Goal: Information Seeking & Learning: Learn about a topic

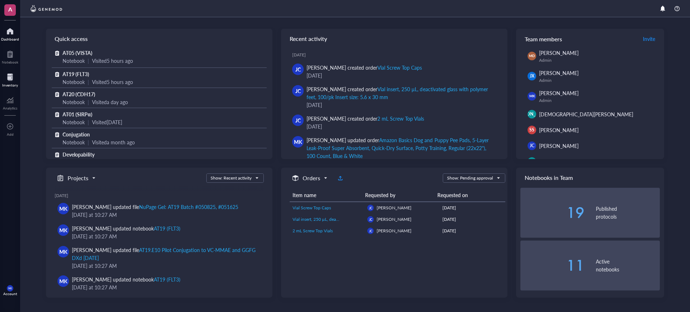
click at [10, 77] on div at bounding box center [10, 78] width 16 height 12
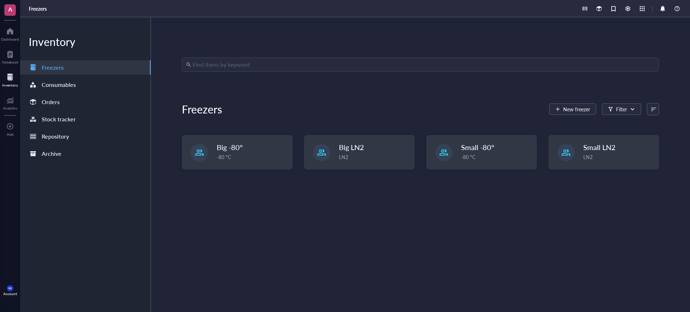
click at [68, 110] on div "Inventory Freezers Consumables Orders Stock tracker Repository Archive" at bounding box center [85, 164] width 131 height 295
click at [70, 102] on div "Orders" at bounding box center [85, 102] width 131 height 14
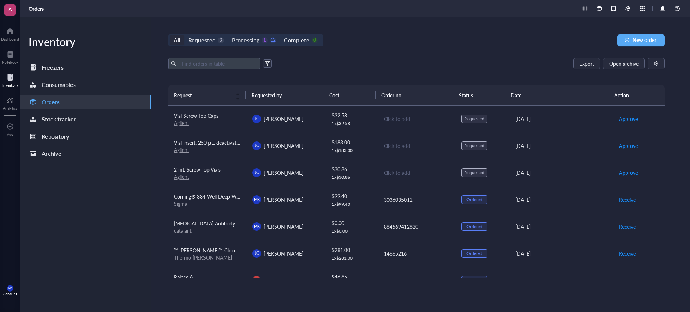
click at [320, 145] on td "[PERSON_NAME]" at bounding box center [286, 145] width 78 height 27
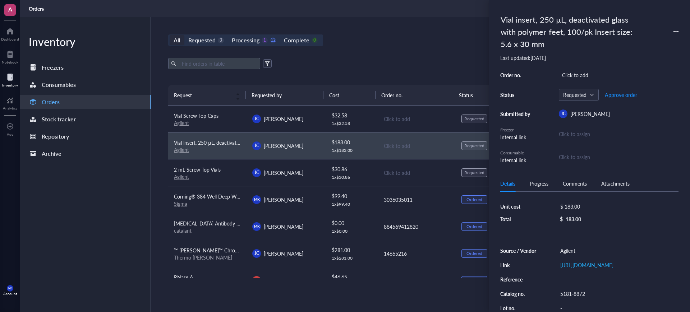
scroll to position [45, 0]
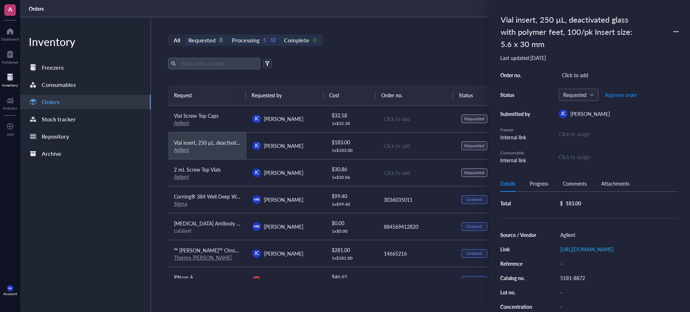
click at [407, 65] on div "Export Open archive" at bounding box center [416, 64] width 497 height 12
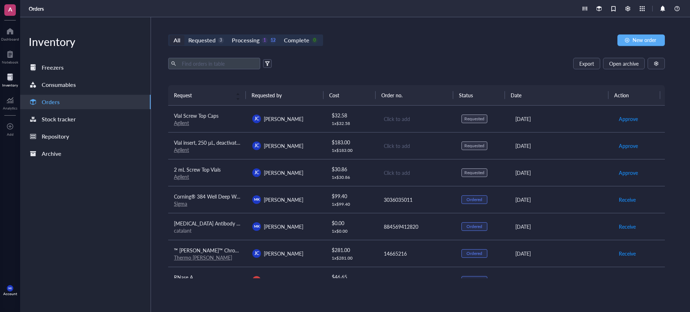
click at [345, 161] on td "$ 30.86 1 x $ 30.86" at bounding box center [351, 172] width 52 height 27
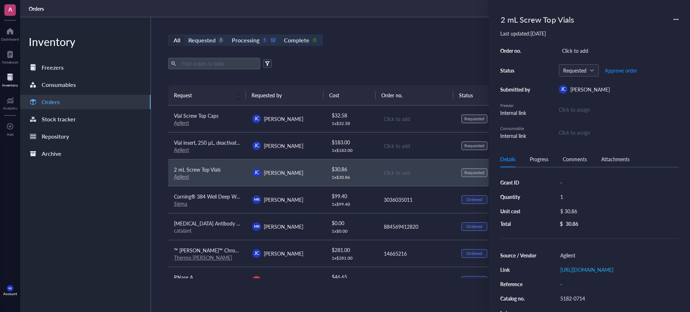
click at [348, 72] on div "Export Open archive Requester Requested on Source / Vendor Last updated" at bounding box center [416, 71] width 497 height 27
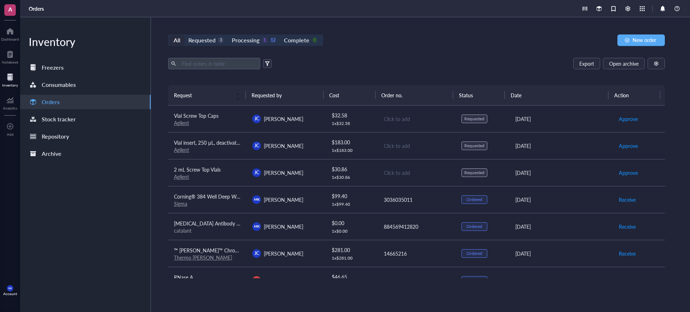
click at [178, 176] on link "Agilent" at bounding box center [181, 176] width 15 height 7
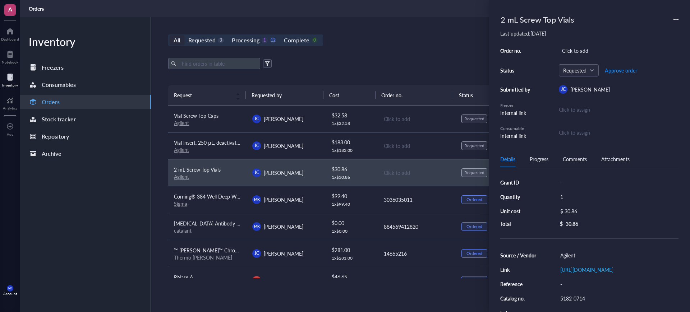
click at [184, 147] on link "Agilent" at bounding box center [181, 149] width 15 height 7
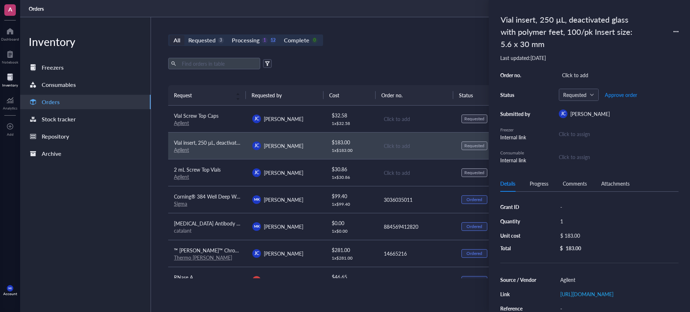
click at [186, 123] on link "Agilent" at bounding box center [181, 122] width 15 height 7
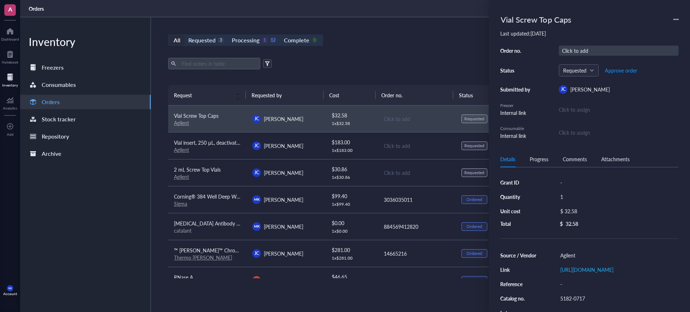
click at [569, 50] on div "Click to add" at bounding box center [619, 51] width 120 height 10
click at [402, 146] on div "Click to add" at bounding box center [417, 146] width 66 height 8
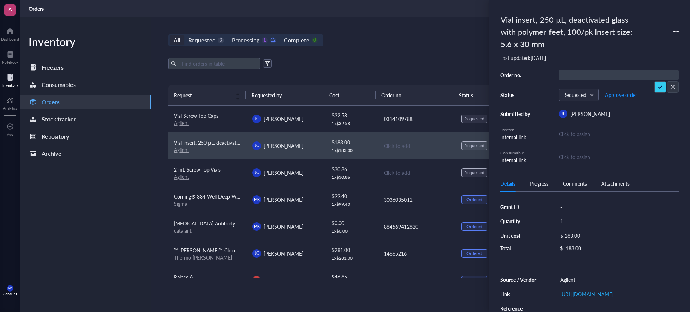
type input "0314109788"
click at [654, 85] on div "Order no. 0314109788 Status Requested Approve order Submitted by [PERSON_NAME] …" at bounding box center [590, 117] width 178 height 94
click at [397, 173] on div "Click to add" at bounding box center [417, 173] width 66 height 8
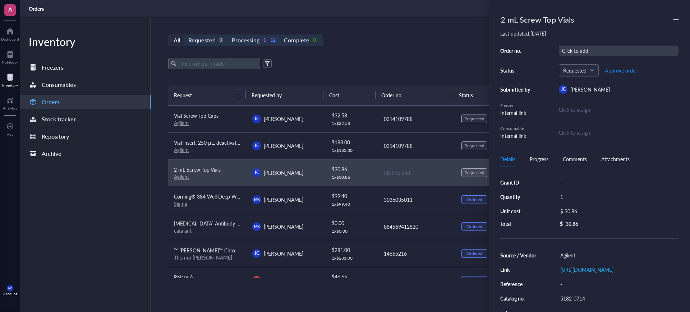
click at [590, 52] on div "Click to add" at bounding box center [619, 51] width 120 height 10
click at [441, 43] on div "All Requested 3 Processing 1 12 Complete 0 New order" at bounding box center [416, 41] width 497 height 12
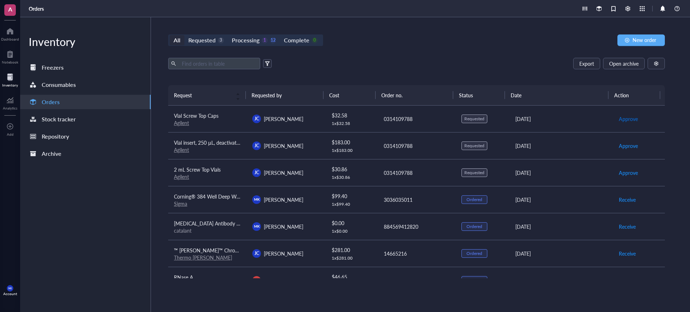
click at [630, 123] on button "Approve" at bounding box center [629, 119] width 20 height 12
click at [627, 148] on span "Approve" at bounding box center [628, 146] width 19 height 8
click at [627, 171] on span "Approve" at bounding box center [628, 173] width 19 height 8
click at [628, 175] on span "Place order" at bounding box center [631, 173] width 25 height 8
click at [627, 149] on span "Place order" at bounding box center [631, 146] width 25 height 8
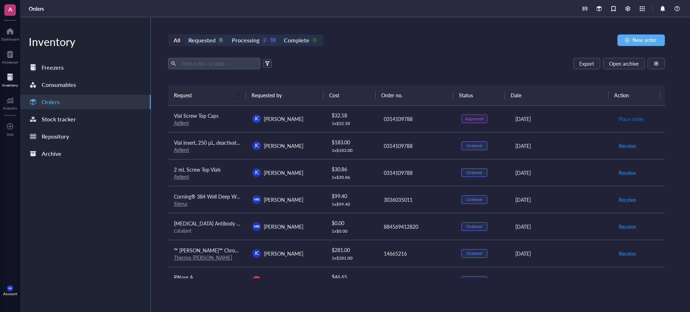
click at [622, 117] on span "Place order" at bounding box center [631, 119] width 25 height 8
click at [488, 38] on div "All Requested 0 Processing 1 15 Complete 0 New order Export Open archive Reques…" at bounding box center [416, 164] width 531 height 295
click at [453, 66] on div "Export Open archive" at bounding box center [416, 64] width 497 height 12
click at [267, 37] on div "Processing 1 15" at bounding box center [254, 40] width 44 height 10
click at [228, 35] on input "Processing 1 15" at bounding box center [228, 35] width 0 height 0
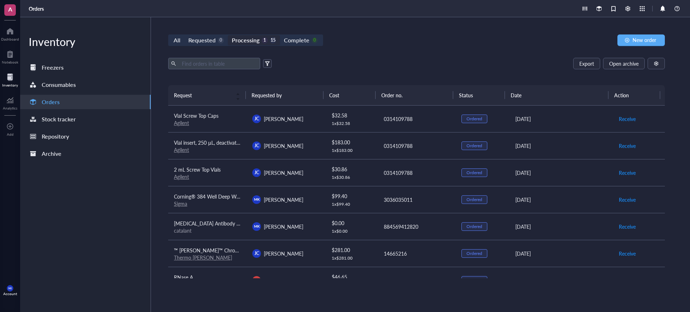
click at [469, 35] on div "All Requested 0 Processing 1 15 Complete 0 New order" at bounding box center [416, 41] width 497 height 12
click at [10, 35] on div at bounding box center [10, 32] width 18 height 12
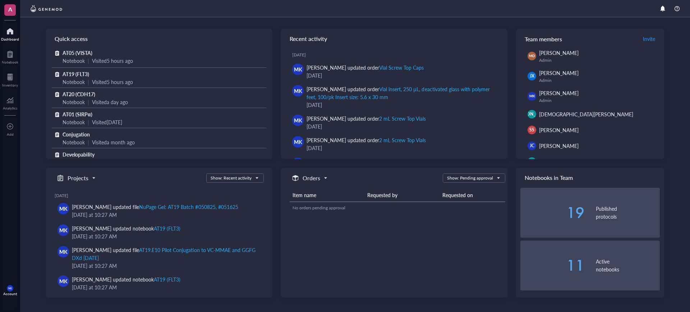
click at [6, 39] on div "Dashboard" at bounding box center [10, 39] width 18 height 4
click at [10, 76] on div at bounding box center [10, 78] width 16 height 12
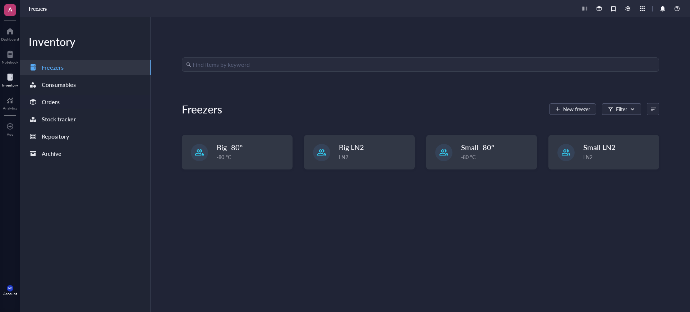
click at [45, 101] on div "Orders" at bounding box center [51, 102] width 18 height 10
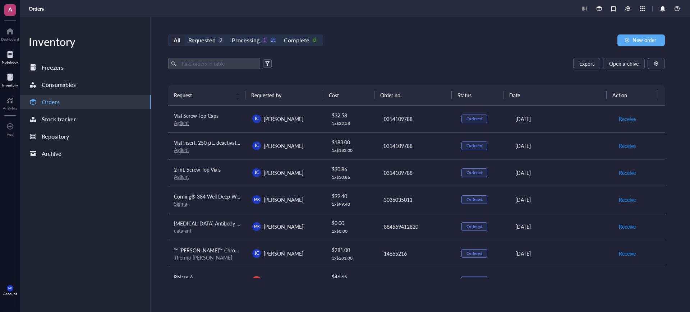
click at [3, 62] on div "Notebook" at bounding box center [10, 62] width 17 height 4
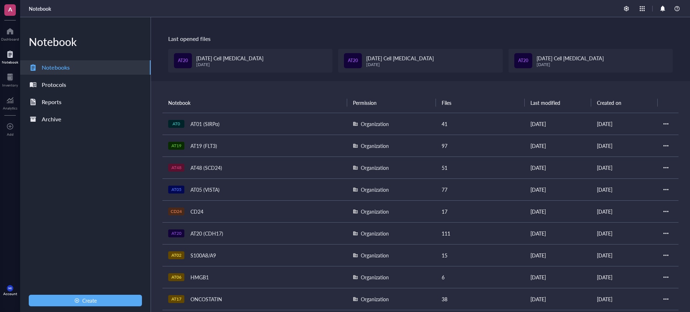
click at [211, 234] on div "AT20 (CDH17)" at bounding box center [206, 234] width 39 height 10
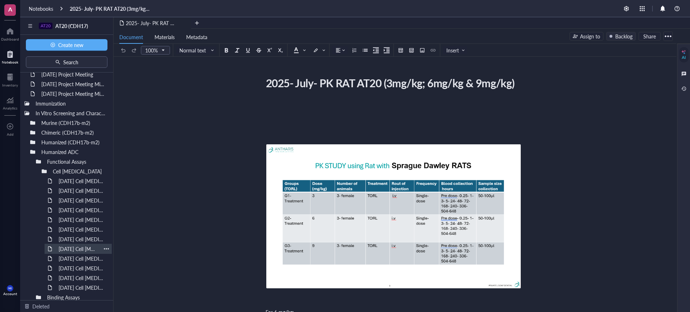
scroll to position [48, 0]
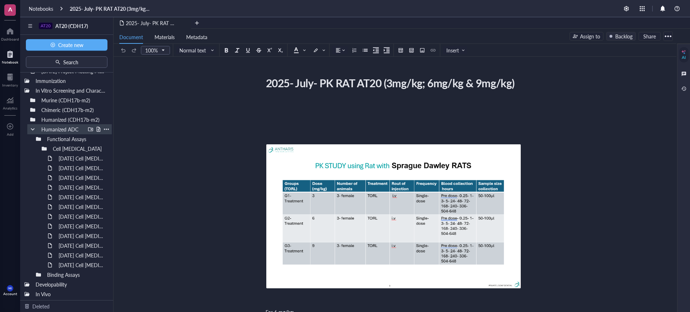
click at [31, 129] on div at bounding box center [32, 129] width 5 height 5
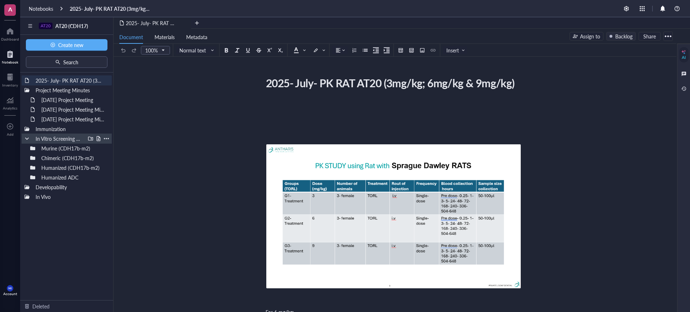
click at [26, 138] on div at bounding box center [26, 138] width 5 height 5
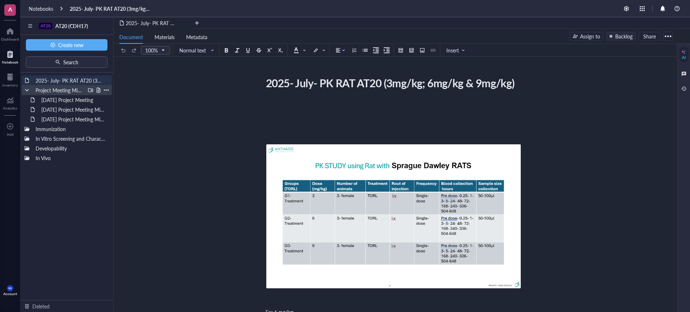
click at [28, 92] on div at bounding box center [26, 90] width 5 height 5
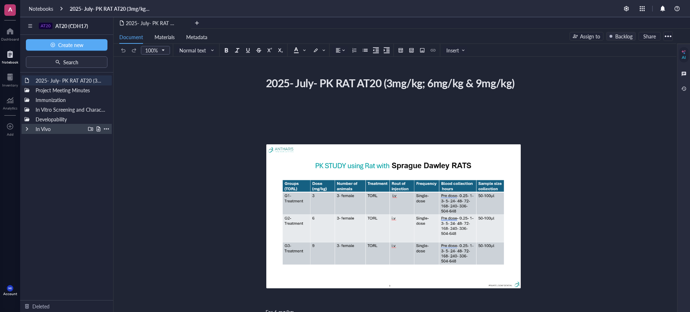
click at [27, 128] on div at bounding box center [26, 129] width 5 height 5
click at [34, 140] on div at bounding box center [32, 138] width 5 height 5
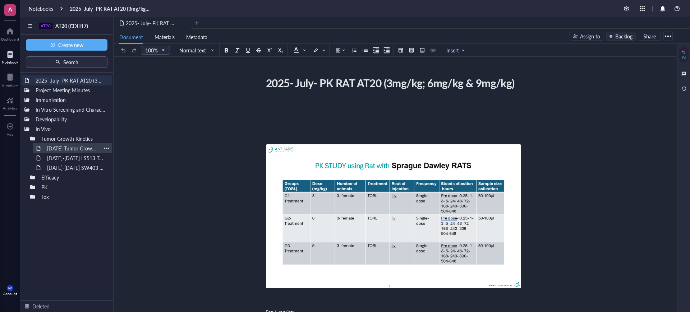
click at [65, 147] on div "[DATE] Tumor Growth Kinetics Pilot Study" at bounding box center [72, 148] width 57 height 10
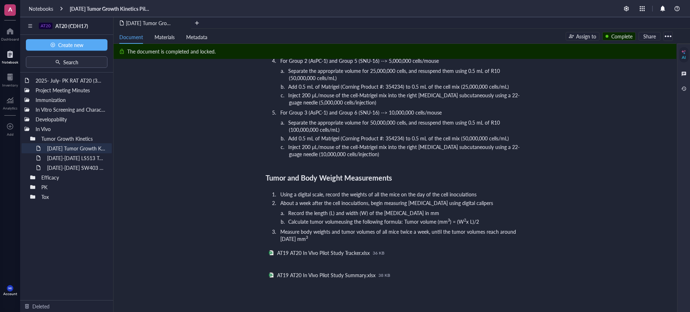
scroll to position [594, 0]
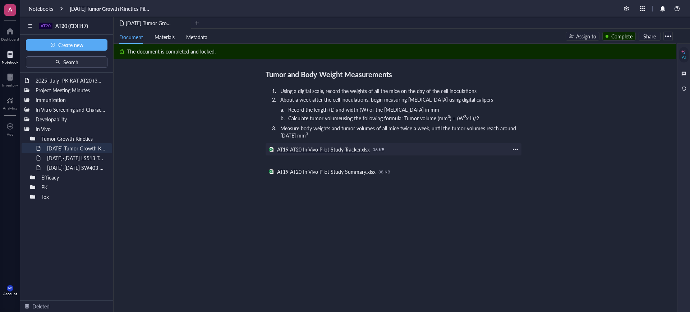
click at [366, 151] on div "AT19 AT20 In Vivo Pilot Study Tracker.xlsx" at bounding box center [323, 149] width 93 height 6
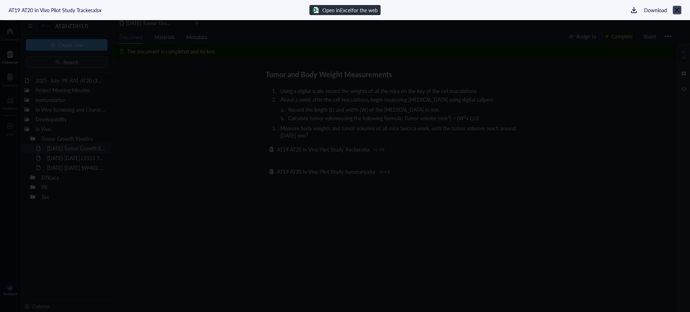
click at [676, 11] on icon at bounding box center [677, 10] width 7 height 7
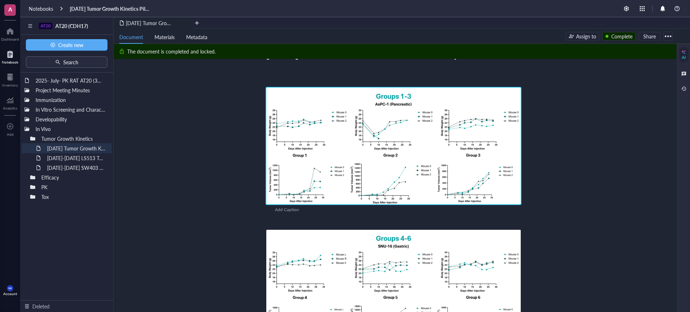
scroll to position [0, 0]
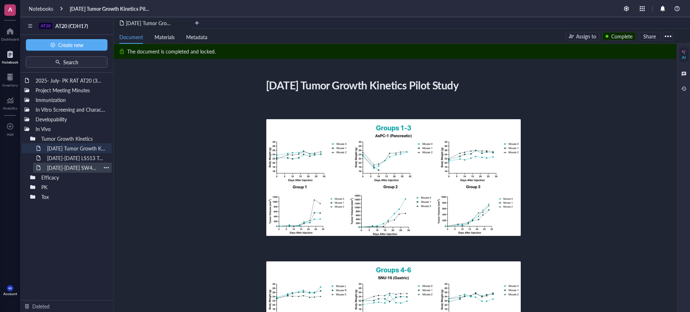
click at [68, 159] on div "[DATE]-[DATE] LS513 Tumor Growth Pilot Study" at bounding box center [76, 158] width 65 height 10
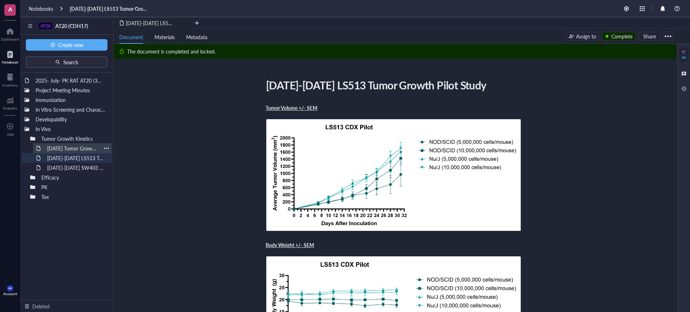
click at [68, 149] on div "[DATE] Tumor Growth Kinetics Pilot Study" at bounding box center [72, 148] width 57 height 10
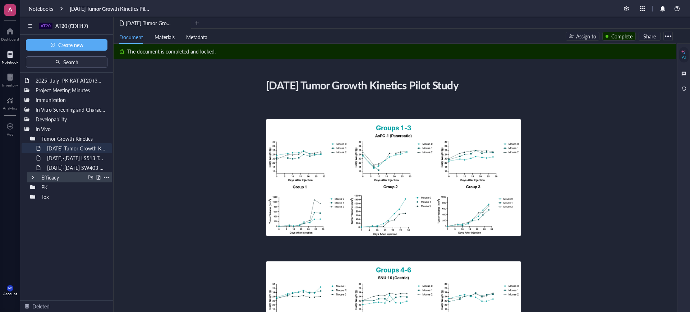
click at [35, 178] on div at bounding box center [32, 177] width 5 height 5
click at [35, 187] on div "Humanized ADC" at bounding box center [72, 187] width 79 height 10
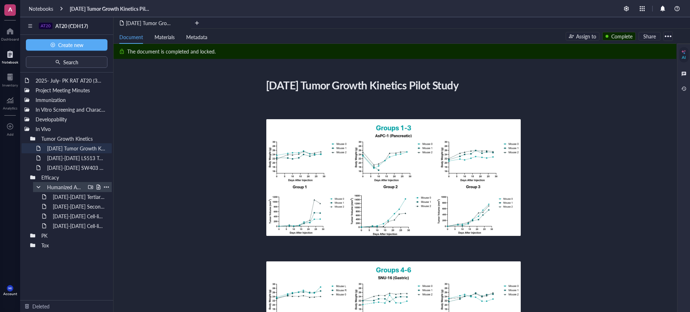
click at [36, 187] on div at bounding box center [38, 187] width 5 height 5
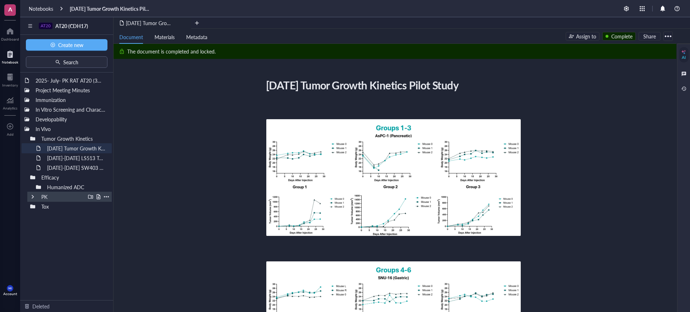
click at [32, 195] on div at bounding box center [32, 197] width 5 height 5
drag, startPoint x: 31, startPoint y: 195, endPoint x: 29, endPoint y: 205, distance: 9.9
click at [0, 0] on div at bounding box center [0, 0] width 0 height 0
click at [32, 205] on div at bounding box center [32, 206] width 5 height 5
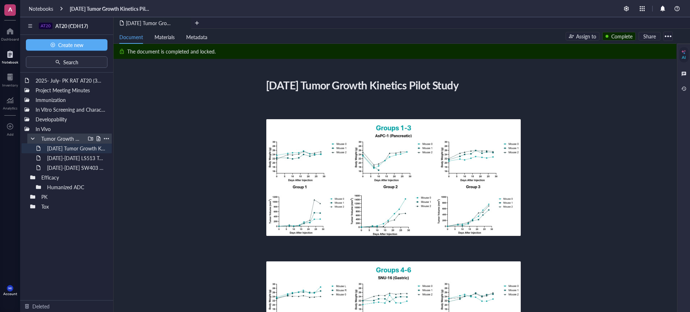
click at [33, 138] on div at bounding box center [32, 138] width 5 height 5
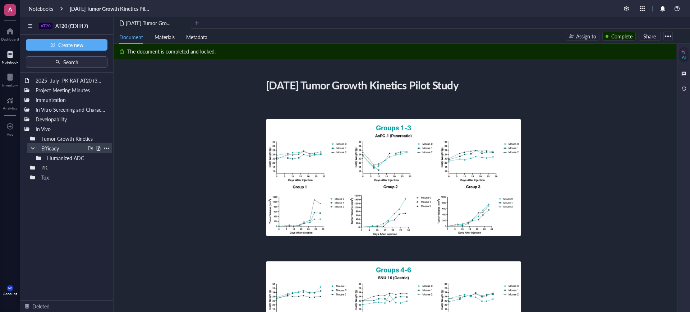
click at [31, 146] on div at bounding box center [32, 148] width 5 height 5
click at [27, 128] on div at bounding box center [26, 129] width 5 height 5
click at [69, 239] on div "2025- July- PK RAT AT20 (3mg/kg; 6mg/kg & 9mg/kg) Project Meeting Minutes Immun…" at bounding box center [66, 187] width 93 height 228
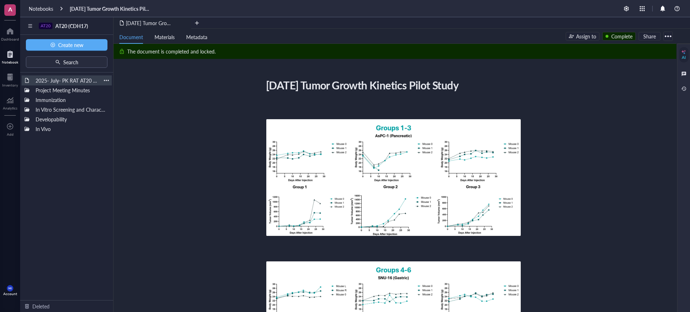
click at [50, 80] on div "2025- July- PK RAT AT20 (3mg/kg; 6mg/kg & 9mg/kg)" at bounding box center [66, 81] width 69 height 10
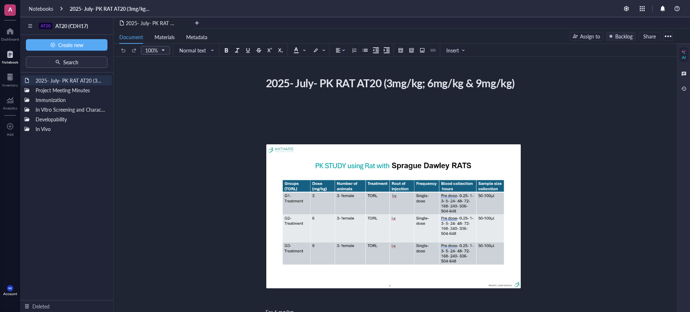
click at [58, 174] on div "2025- July- PK RAT AT20 (3mg/kg; 6mg/kg & 9mg/kg) Project Meeting Minutes Immun…" at bounding box center [66, 187] width 93 height 228
